Goal: Task Accomplishment & Management: Complete application form

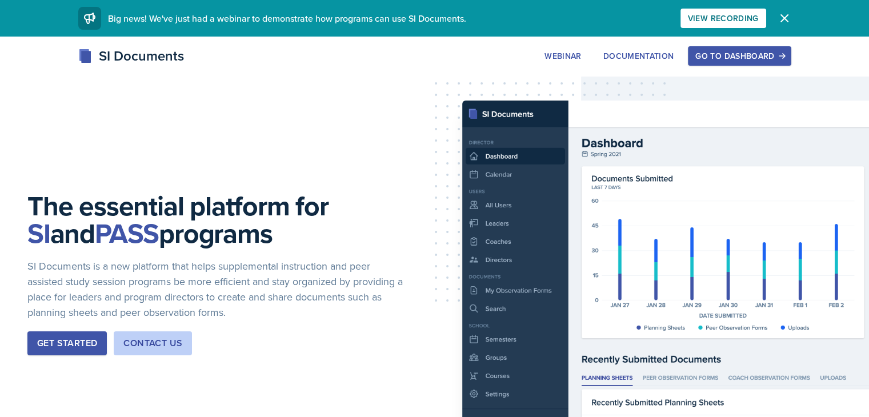
click at [784, 60] on div "Go to Dashboard" at bounding box center [740, 55] width 88 height 9
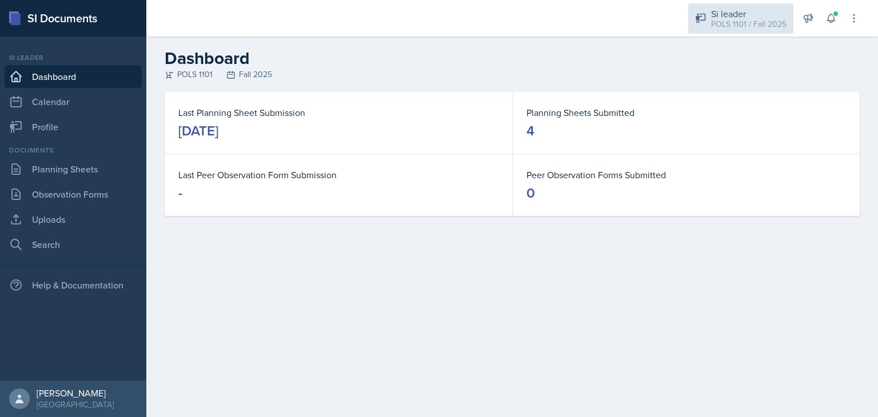
click at [766, 29] on div "POLS 1101 / Fall 2025" at bounding box center [748, 24] width 75 height 12
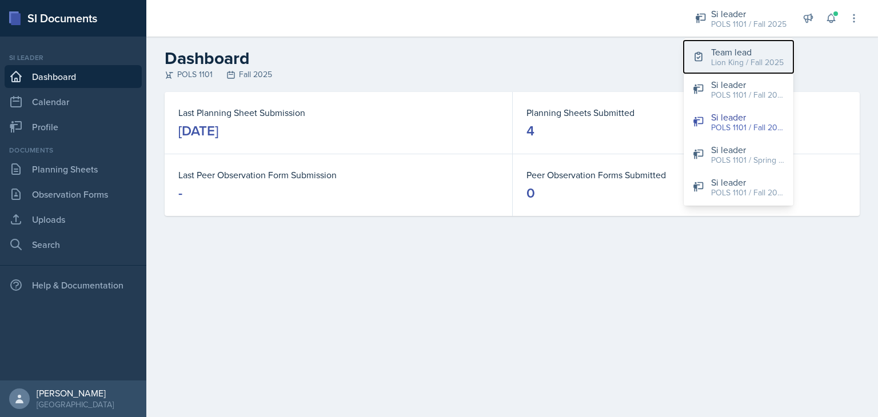
click at [771, 57] on div "Lion King / Fall 2025" at bounding box center [747, 63] width 73 height 12
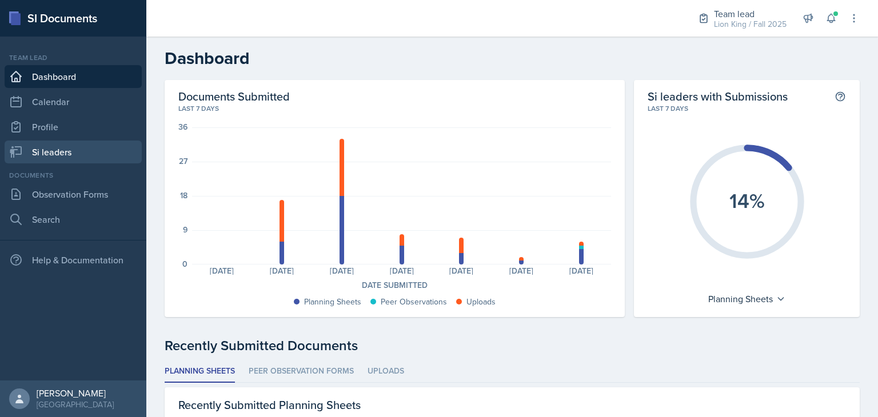
click at [32, 157] on link "Si leaders" at bounding box center [73, 152] width 137 height 23
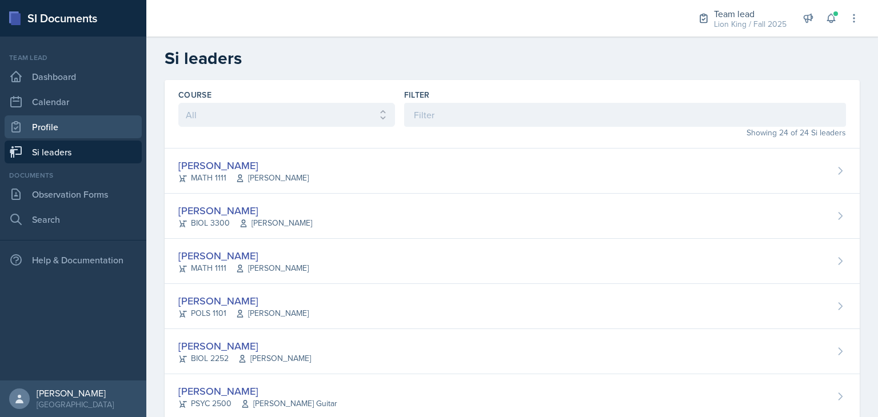
click at [37, 137] on link "Profile" at bounding box center [73, 126] width 137 height 23
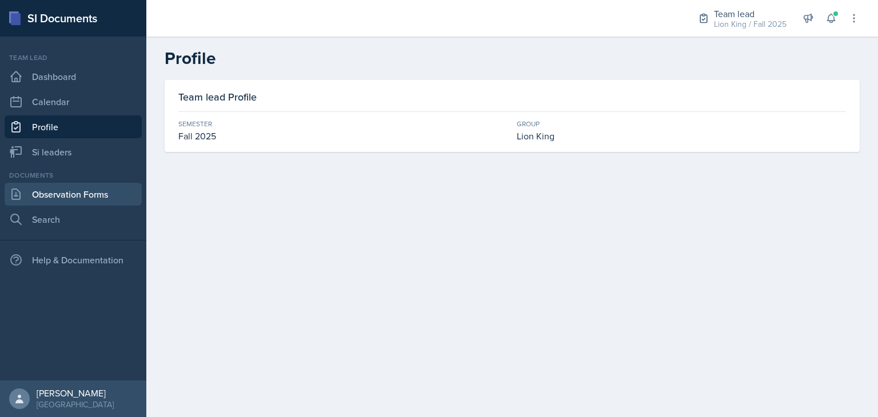
click at [59, 199] on link "Observation Forms" at bounding box center [73, 194] width 137 height 23
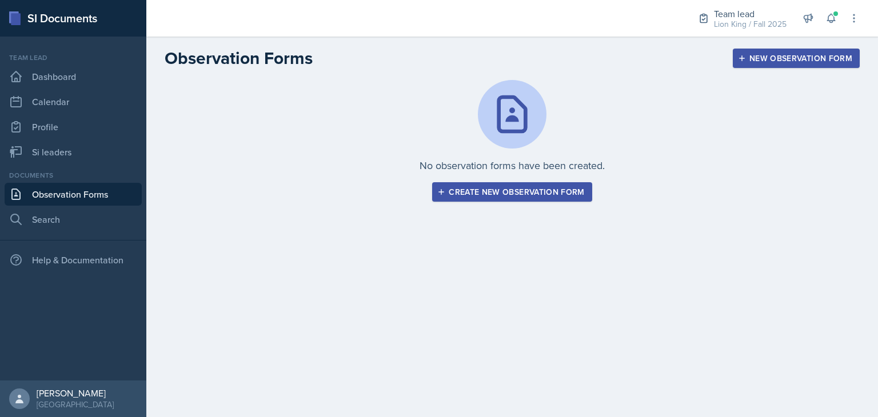
click at [488, 198] on button "Create new observation form" at bounding box center [511, 191] width 159 height 19
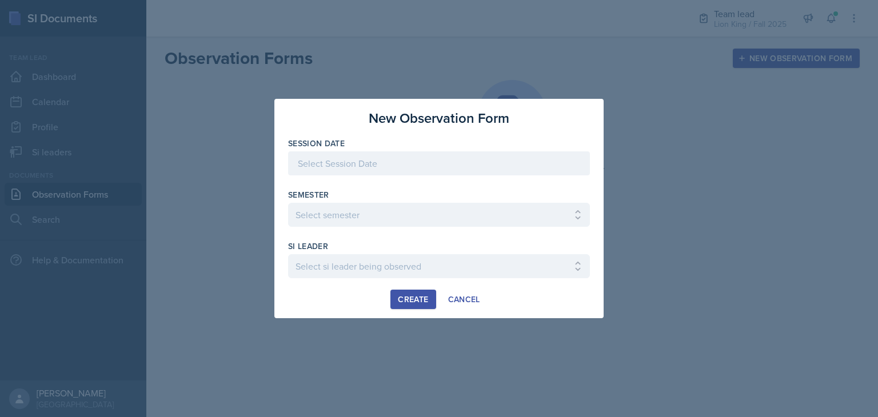
click at [457, 171] on div at bounding box center [439, 163] width 302 height 24
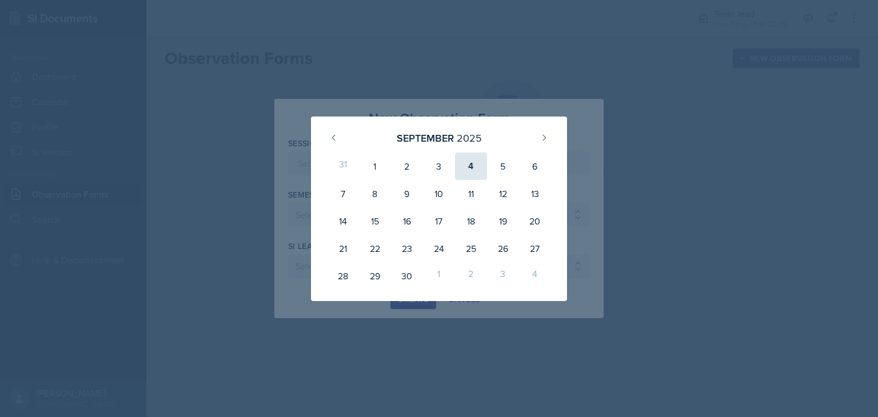
click at [480, 165] on div "4" at bounding box center [471, 166] width 32 height 27
type input "[DATE]"
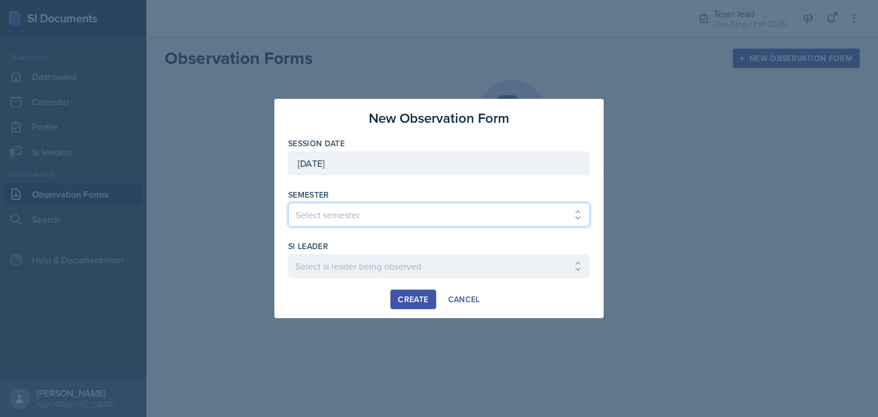
click at [466, 217] on select "Select semester All Spring 2021 Summer 2021 Spring 2022 Fall 2020 Fall 2021 Fal…" at bounding box center [439, 215] width 302 height 24
select select "2bed604d-1099-4043-b1bc-2365e8740244"
click at [288, 203] on select "Select semester All Spring 2021 Summer 2021 Spring 2022 Fall 2020 Fall 2021 Fal…" at bounding box center [439, 215] width 302 height 24
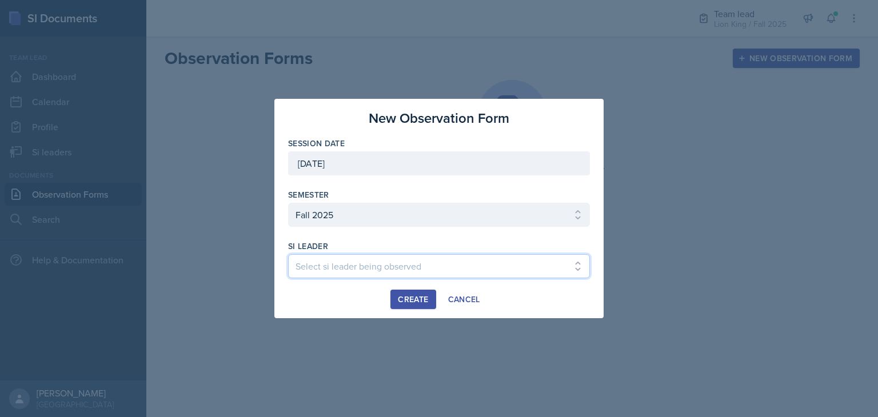
click at [331, 273] on select "Select si leader being observed [PERSON_NAME] / CHEM 1211 / Demon SI of [GEOGRA…" at bounding box center [439, 266] width 302 height 24
select select "b5896bed-e662-4104-9382-e39c6da023ac"
click at [288, 254] on select "Select si leader being observed [PERSON_NAME] / CHEM 1211 / Demon SI of [GEOGRA…" at bounding box center [439, 266] width 302 height 24
click at [415, 300] on div "Create" at bounding box center [413, 299] width 30 height 9
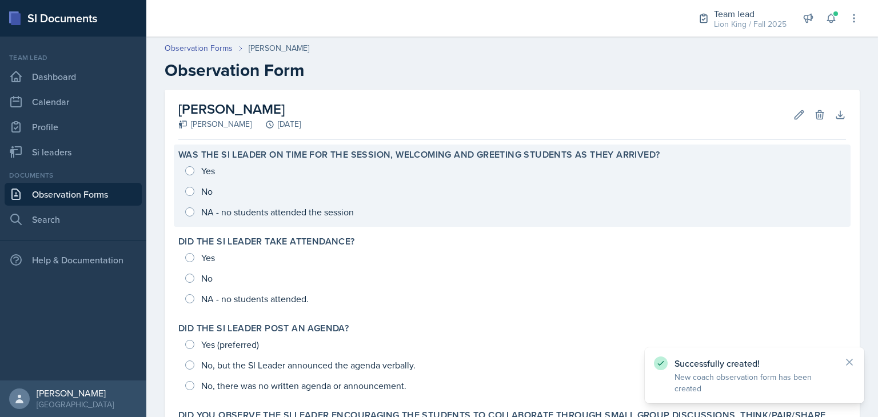
click at [185, 180] on div "Yes No NA - no students attended the session" at bounding box center [512, 192] width 668 height 62
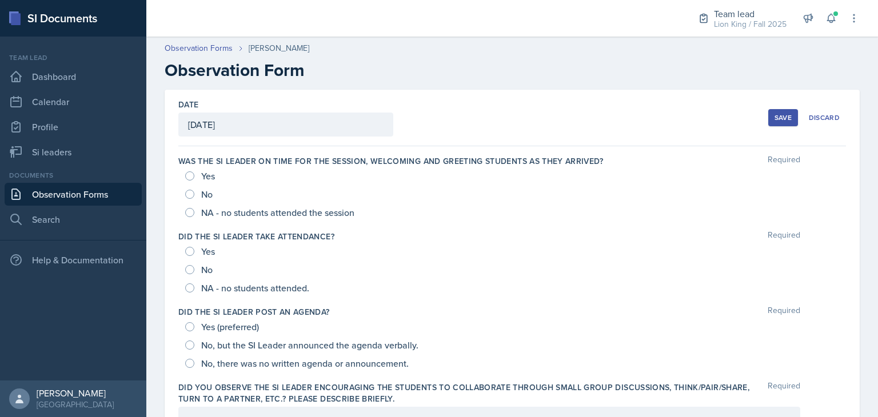
scroll to position [7, 0]
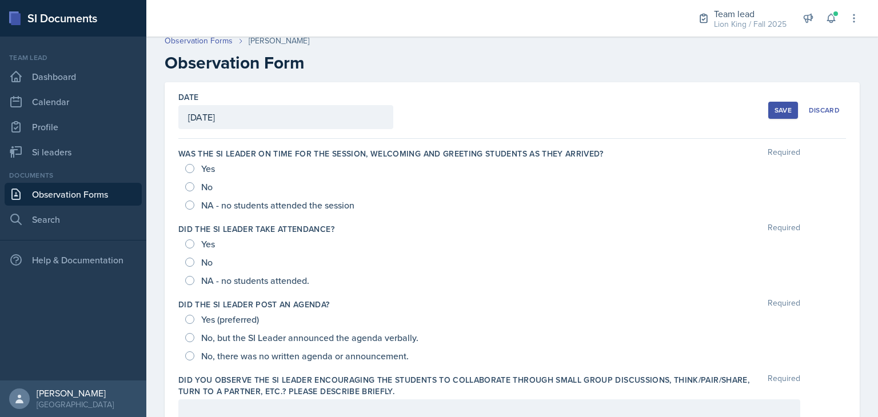
click at [188, 172] on div "Yes" at bounding box center [201, 168] width 32 height 18
click at [189, 170] on input "Yes" at bounding box center [189, 168] width 9 height 9
radio input "true"
click at [193, 247] on div "Yes" at bounding box center [201, 244] width 32 height 18
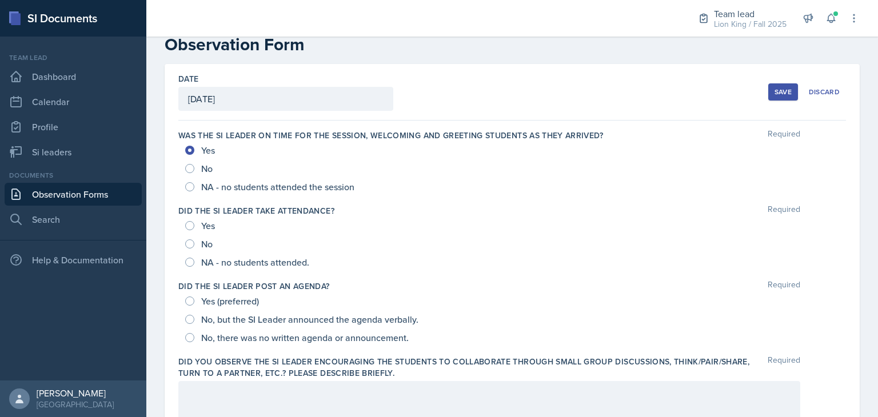
scroll to position [35, 0]
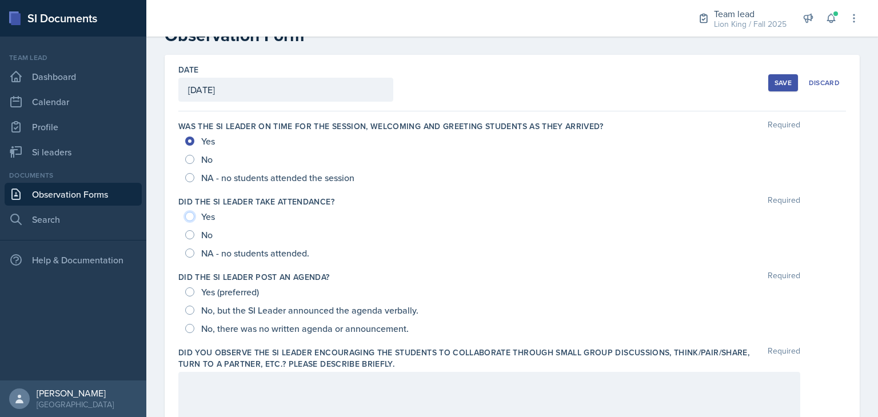
click at [189, 214] on input "Yes" at bounding box center [189, 216] width 9 height 9
radio input "true"
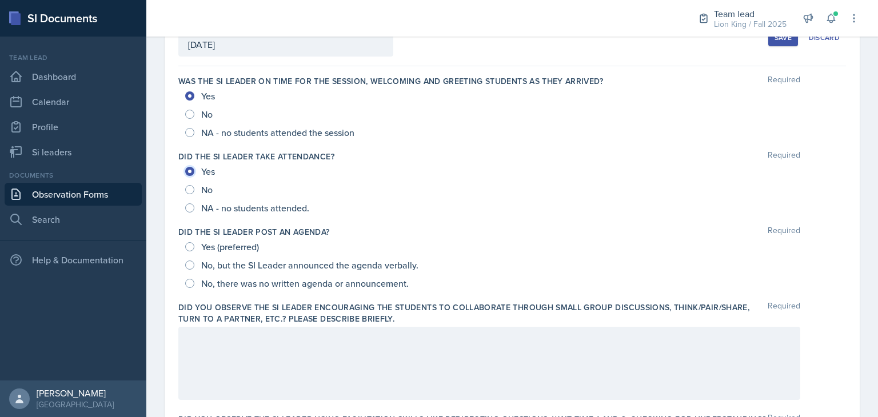
scroll to position [80, 0]
click at [190, 246] on input "Yes (preferred)" at bounding box center [189, 246] width 9 height 9
radio input "true"
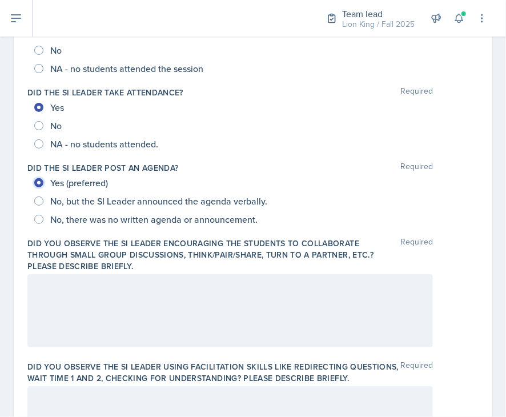
scroll to position [173, 0]
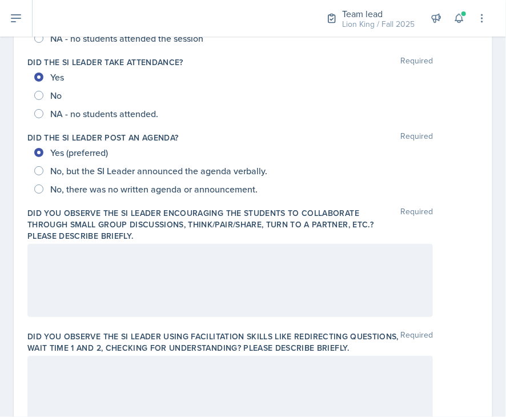
click at [174, 280] on div at bounding box center [230, 280] width 406 height 73
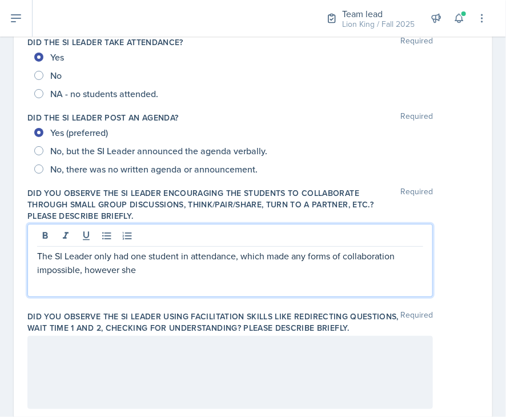
click at [217, 365] on div at bounding box center [230, 372] width 406 height 73
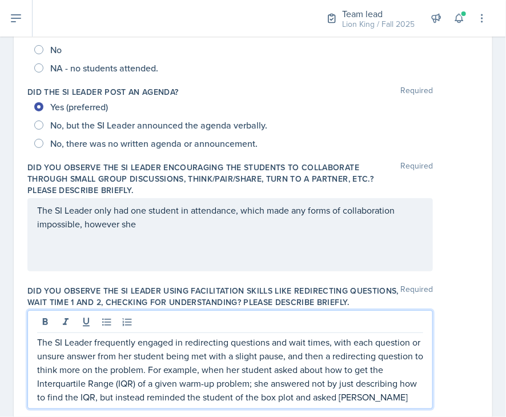
scroll to position [245, 0]
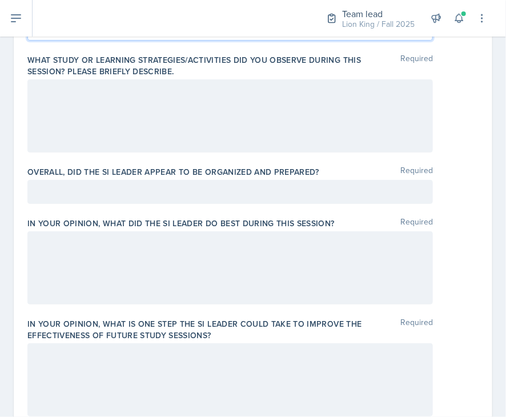
click at [335, 199] on p at bounding box center [230, 192] width 386 height 14
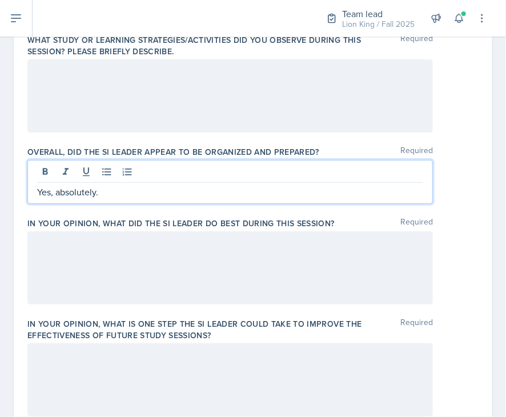
click at [217, 289] on div at bounding box center [230, 267] width 406 height 73
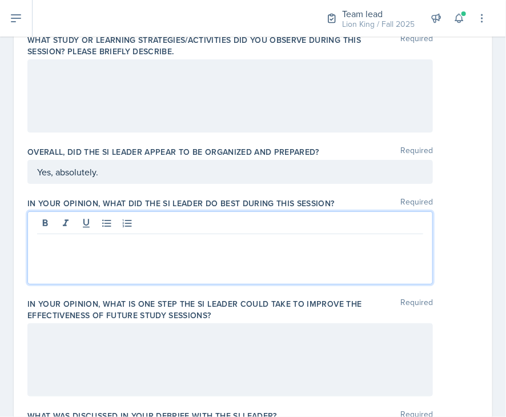
scroll to position [634, 0]
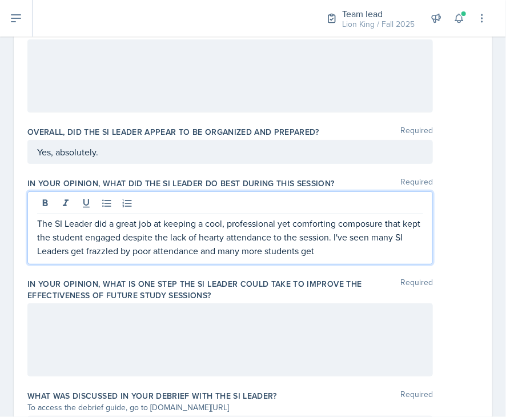
click at [229, 258] on p "The SI Leader did a great job at keeping a cool, professional yet comforting co…" at bounding box center [230, 237] width 386 height 41
click at [386, 258] on p "The SI Leader did a great job at keeping a cool, professional yet comforting co…" at bounding box center [230, 237] width 386 height 41
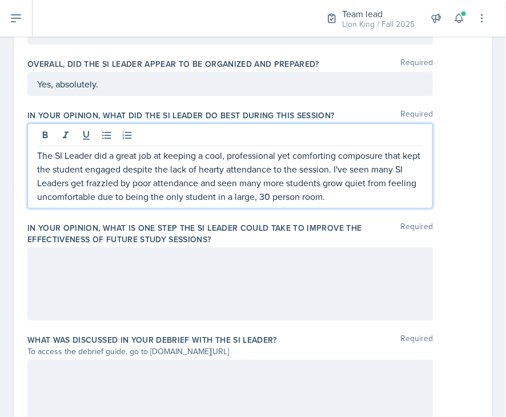
click at [300, 288] on div at bounding box center [230, 283] width 406 height 73
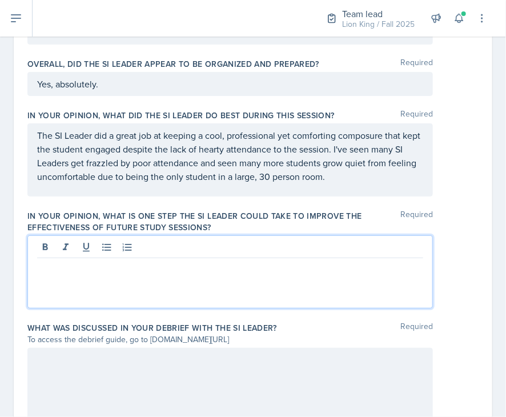
scroll to position [722, 0]
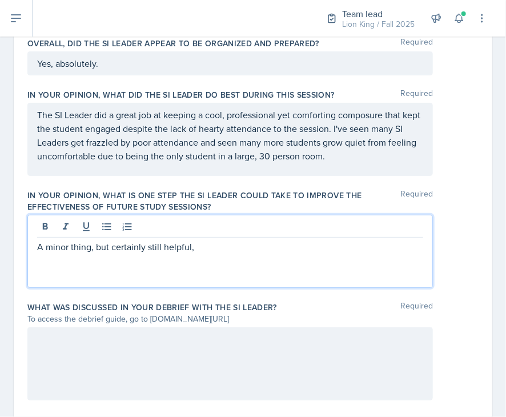
click at [44, 254] on p "A minor thing, but certainly still helpful," at bounding box center [230, 247] width 386 height 14
click at [262, 254] on p "Although a minor thing, but certainly still helpful," at bounding box center [230, 247] width 386 height 14
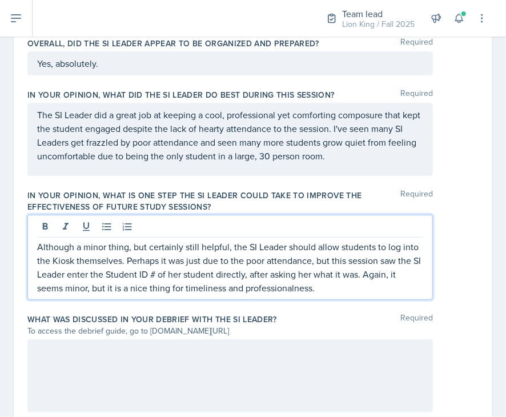
click at [251, 393] on div at bounding box center [230, 376] width 406 height 73
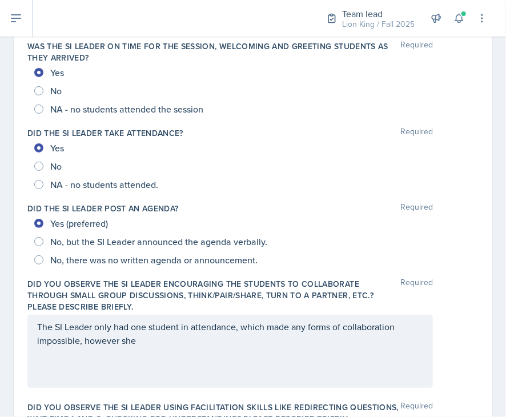
scroll to position [0, 0]
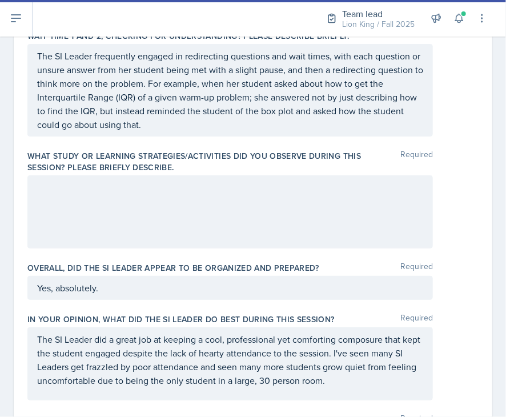
click at [304, 240] on div at bounding box center [230, 211] width 406 height 73
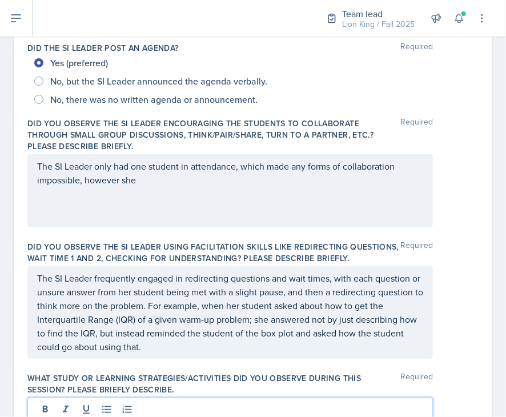
scroll to position [276, 0]
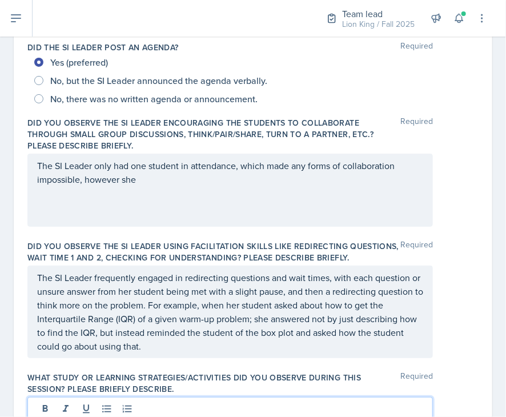
click at [330, 213] on div "The SI Leader only had one student in attendance, which made any forms of colla…" at bounding box center [230, 190] width 406 height 73
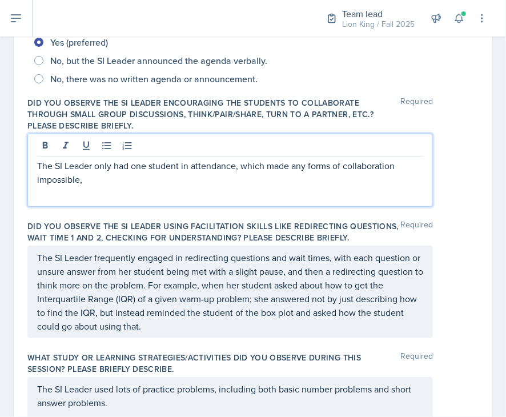
click at [51, 174] on p "The SI Leader only had one student in attendance, which made any forms of colla…" at bounding box center [230, 172] width 386 height 27
click at [53, 166] on p "The SI Leader only had one student in attendance, which made any forms of colla…" at bounding box center [230, 172] width 386 height 27
click at [169, 173] on p "At the SI Leader only had one student in attendance, which made any forms of co…" at bounding box center [230, 172] width 386 height 27
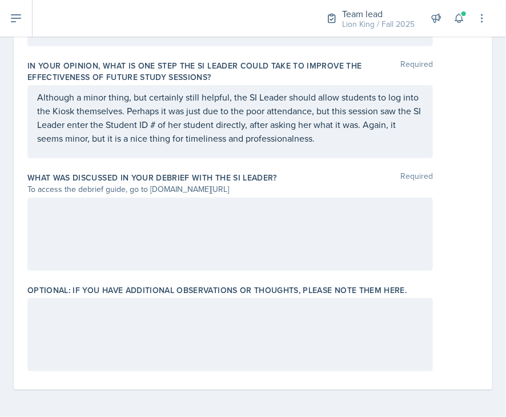
scroll to position [863, 0]
click at [341, 233] on div at bounding box center [230, 234] width 406 height 73
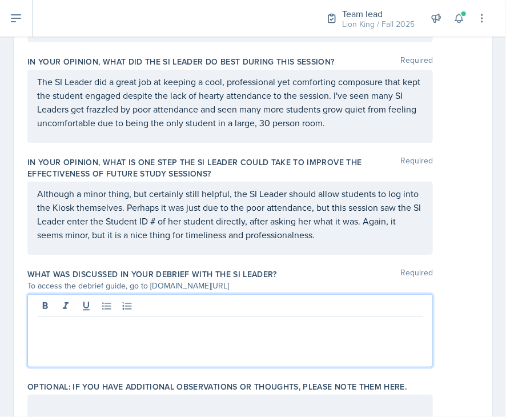
scroll to position [756, 0]
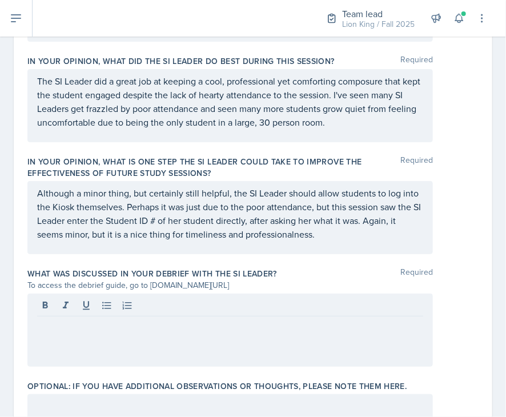
drag, startPoint x: 274, startPoint y: 298, endPoint x: 150, endPoint y: 293, distance: 124.7
click at [150, 292] on div "To access the debrief guide, go to [DOMAIN_NAME][URL]" at bounding box center [230, 286] width 406 height 12
copy div "[DOMAIN_NAME][URL]"
click at [83, 328] on div at bounding box center [230, 330] width 406 height 73
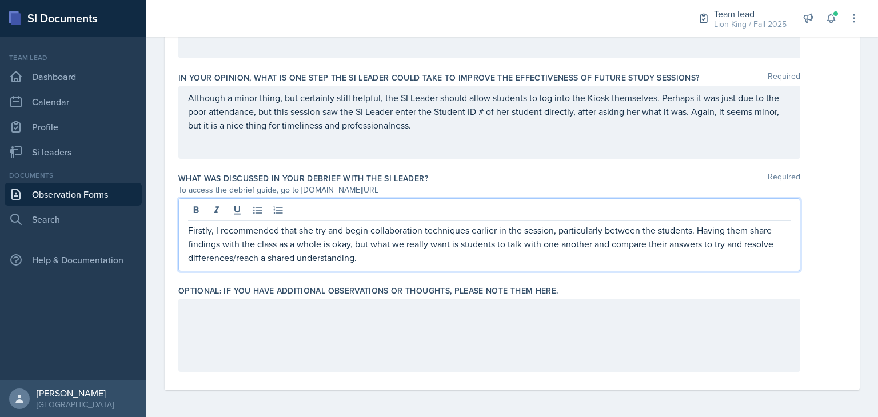
scroll to position [786, 0]
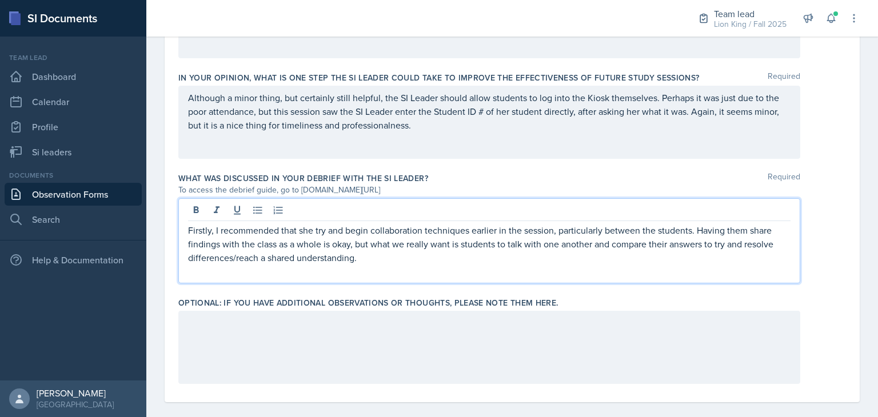
click at [217, 229] on p "Firstly, I recommended that she try and begin collaboration techniques earlier …" at bounding box center [489, 243] width 602 height 41
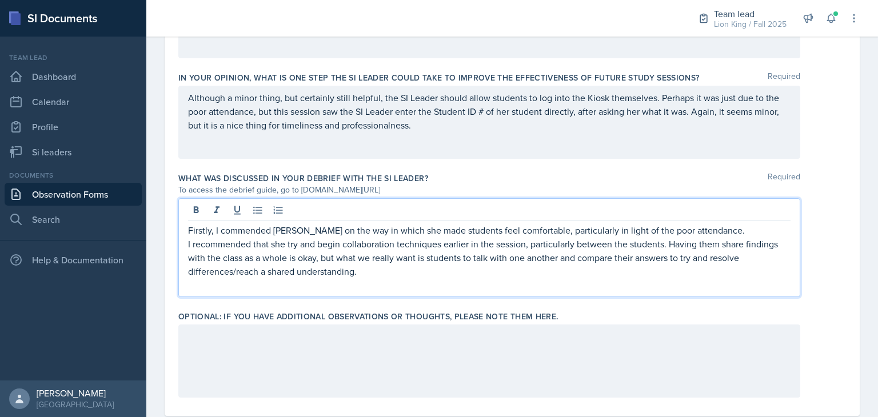
click at [184, 239] on div "Firstly, I commended [PERSON_NAME] on the way in which she made students feel c…" at bounding box center [489, 247] width 622 height 99
click at [189, 241] on p "I recommended that she try and begin collaboration techniques earlier in the se…" at bounding box center [489, 257] width 602 height 41
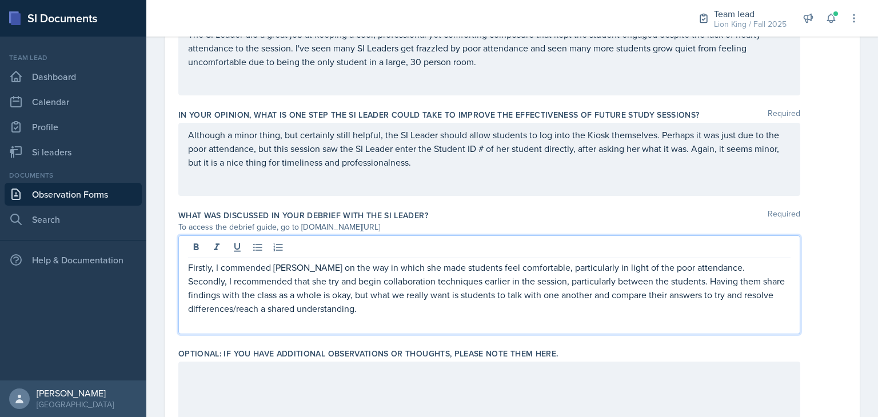
scroll to position [729, 0]
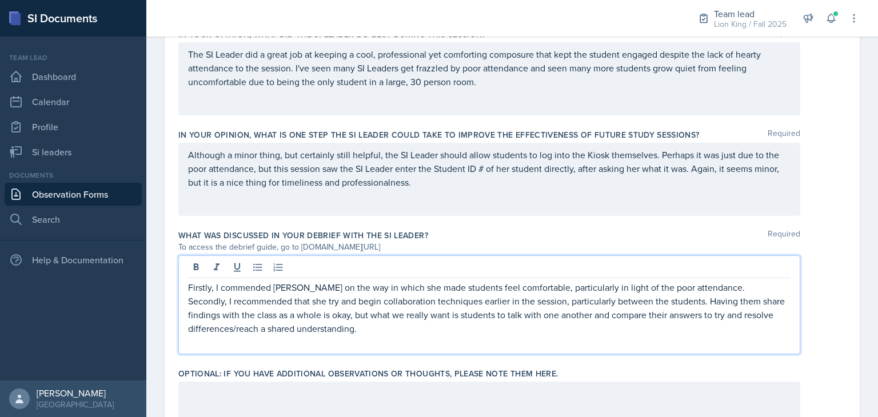
click at [428, 328] on p "Secondly, I recommended that she try and begin collaboration techniques earlier…" at bounding box center [489, 314] width 602 height 41
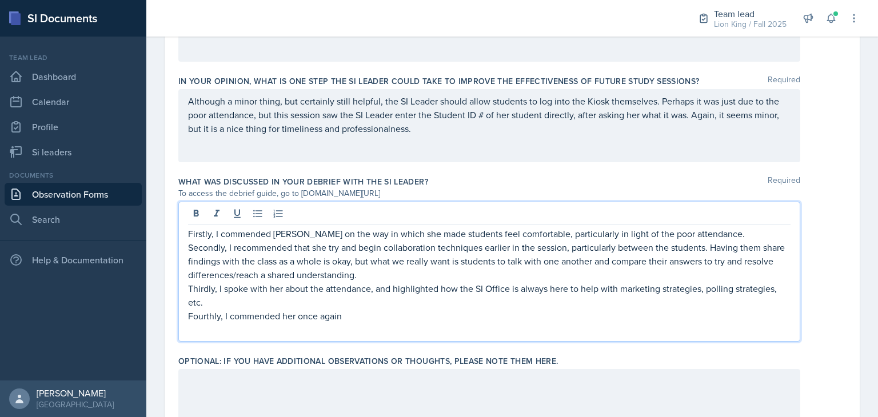
scroll to position [853, 0]
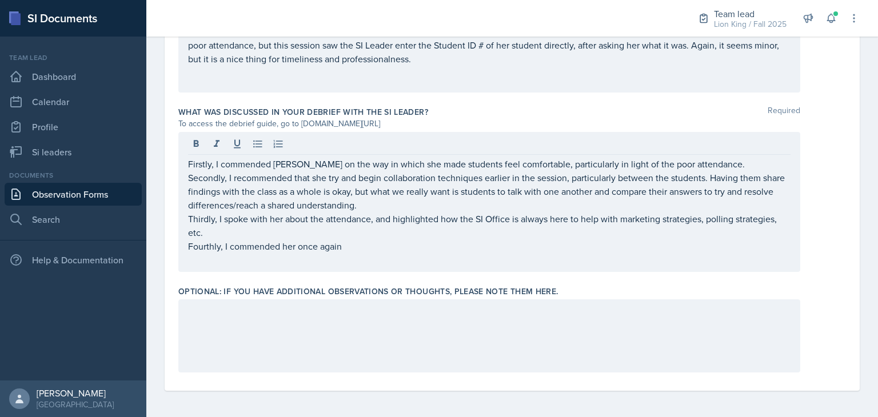
drag, startPoint x: 416, startPoint y: 125, endPoint x: 302, endPoint y: 123, distance: 114.3
click at [302, 123] on div "To access the debrief guide, go to [DOMAIN_NAME][URL]" at bounding box center [489, 124] width 622 height 12
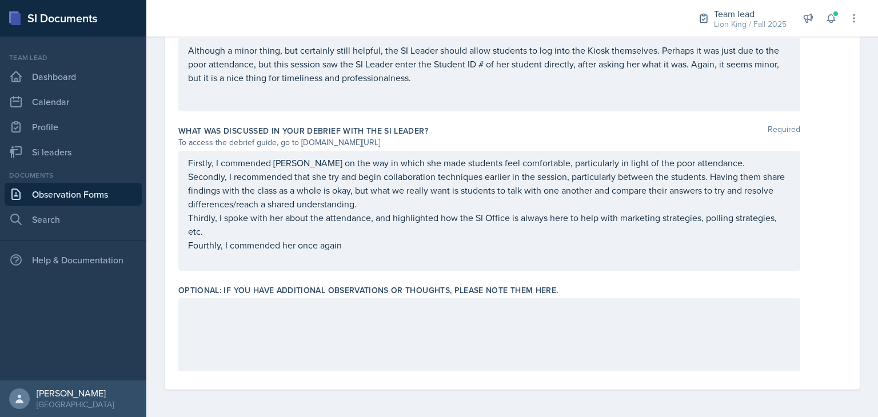
scroll to position [833, 0]
copy div "[DOMAIN_NAME][URL]"
click at [375, 245] on p "Fourthly, I commended her once again" at bounding box center [489, 246] width 602 height 14
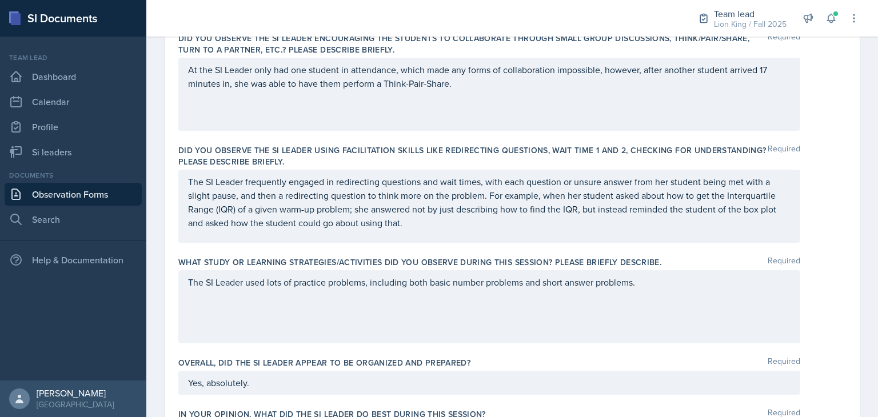
scroll to position [400, 0]
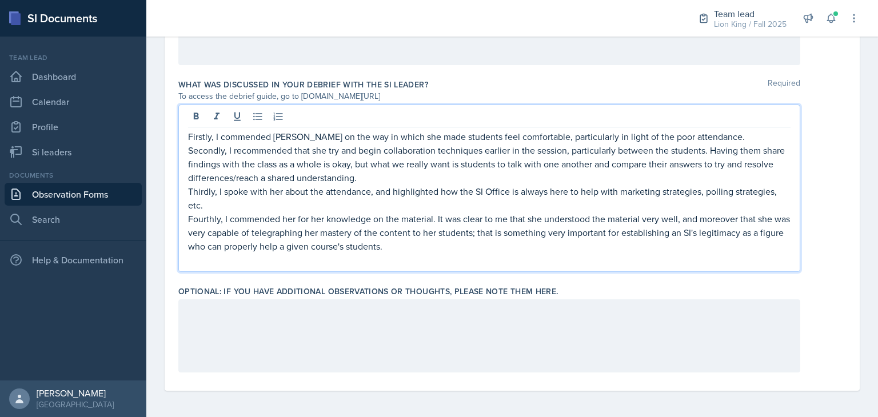
click at [350, 304] on div at bounding box center [489, 336] width 622 height 73
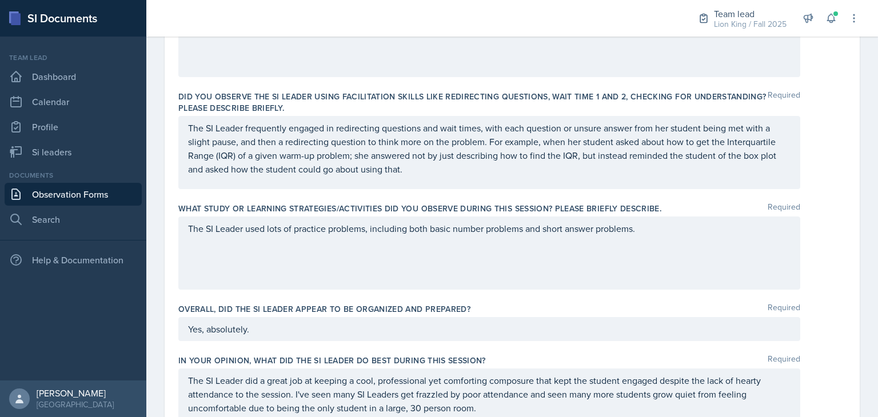
scroll to position [0, 0]
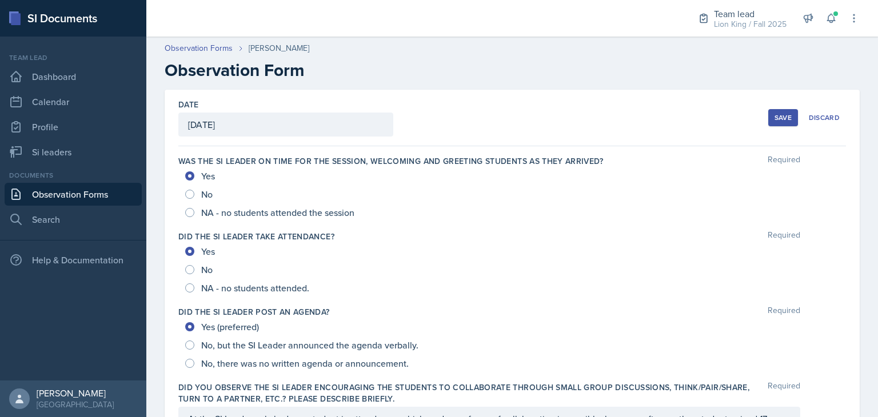
click at [768, 114] on button "Save" at bounding box center [783, 117] width 30 height 17
